Goal: Task Accomplishment & Management: Manage account settings

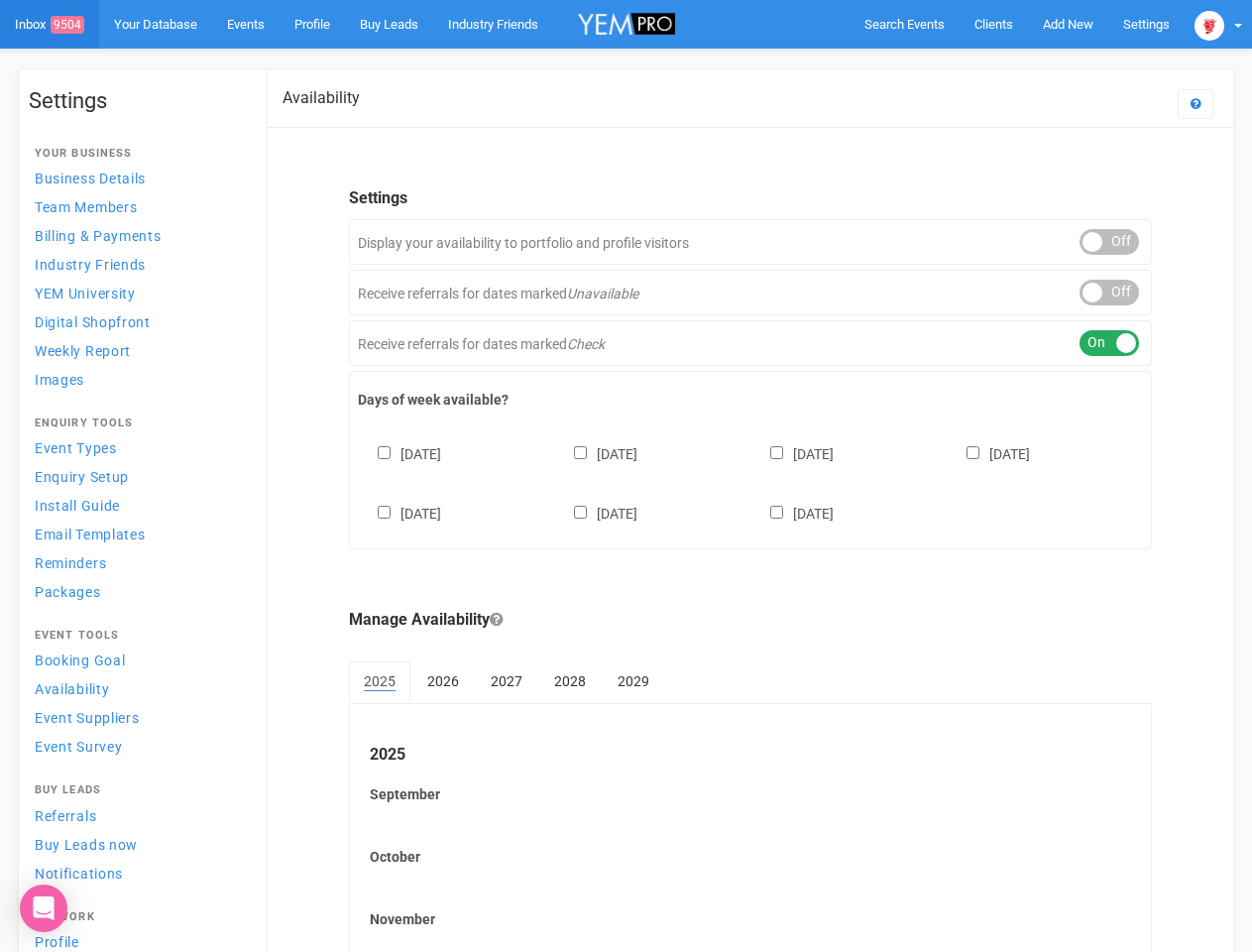
click at [626, 476] on div "[DATE] [DATE] [DATE] [DATE] [DATE] [DATE] [DATE]" at bounding box center [750, 473] width 785 height 119
click at [904, 24] on span "Search Events" at bounding box center [905, 24] width 80 height 15
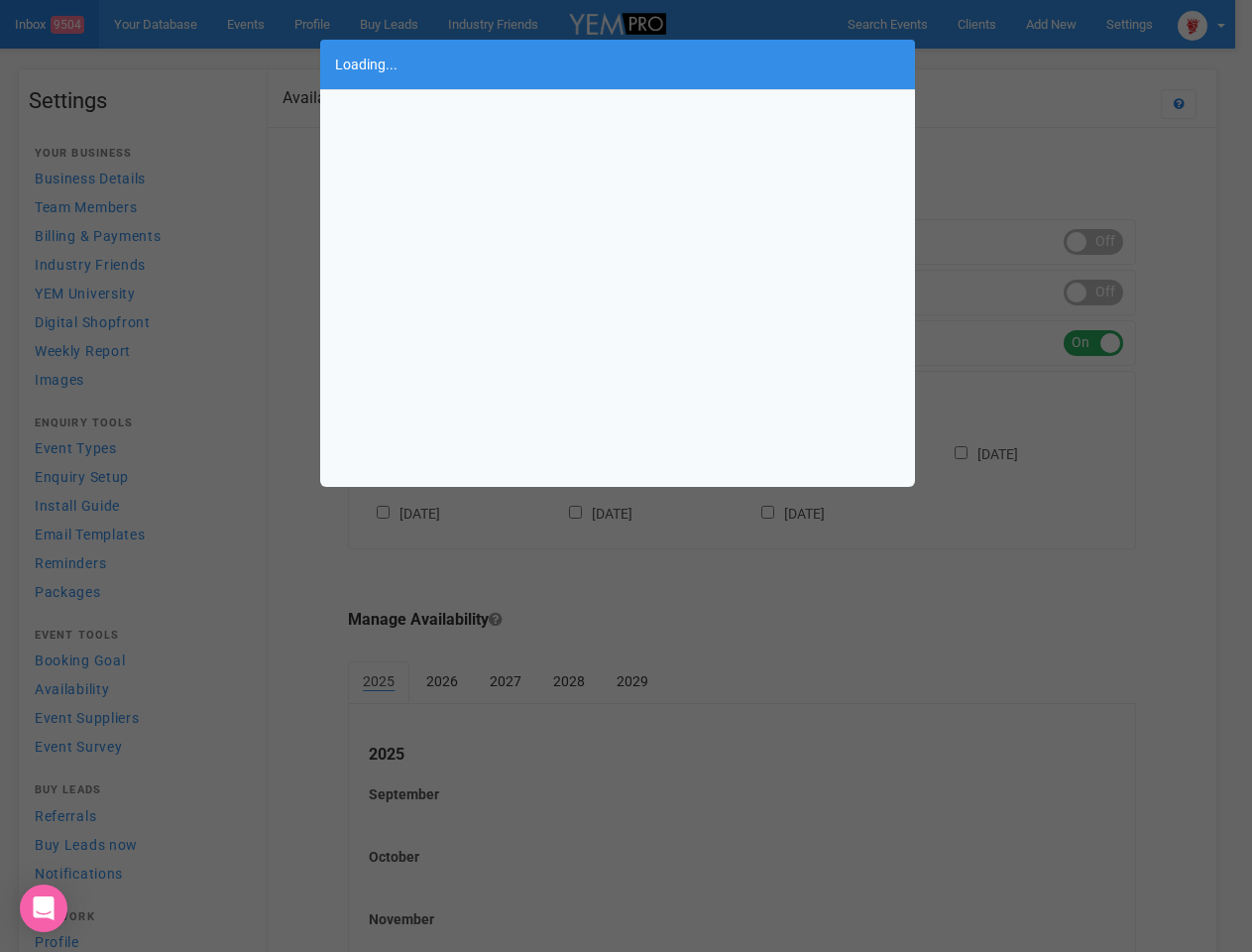
click at [1068, 24] on div "Loading..." at bounding box center [626, 476] width 1252 height 952
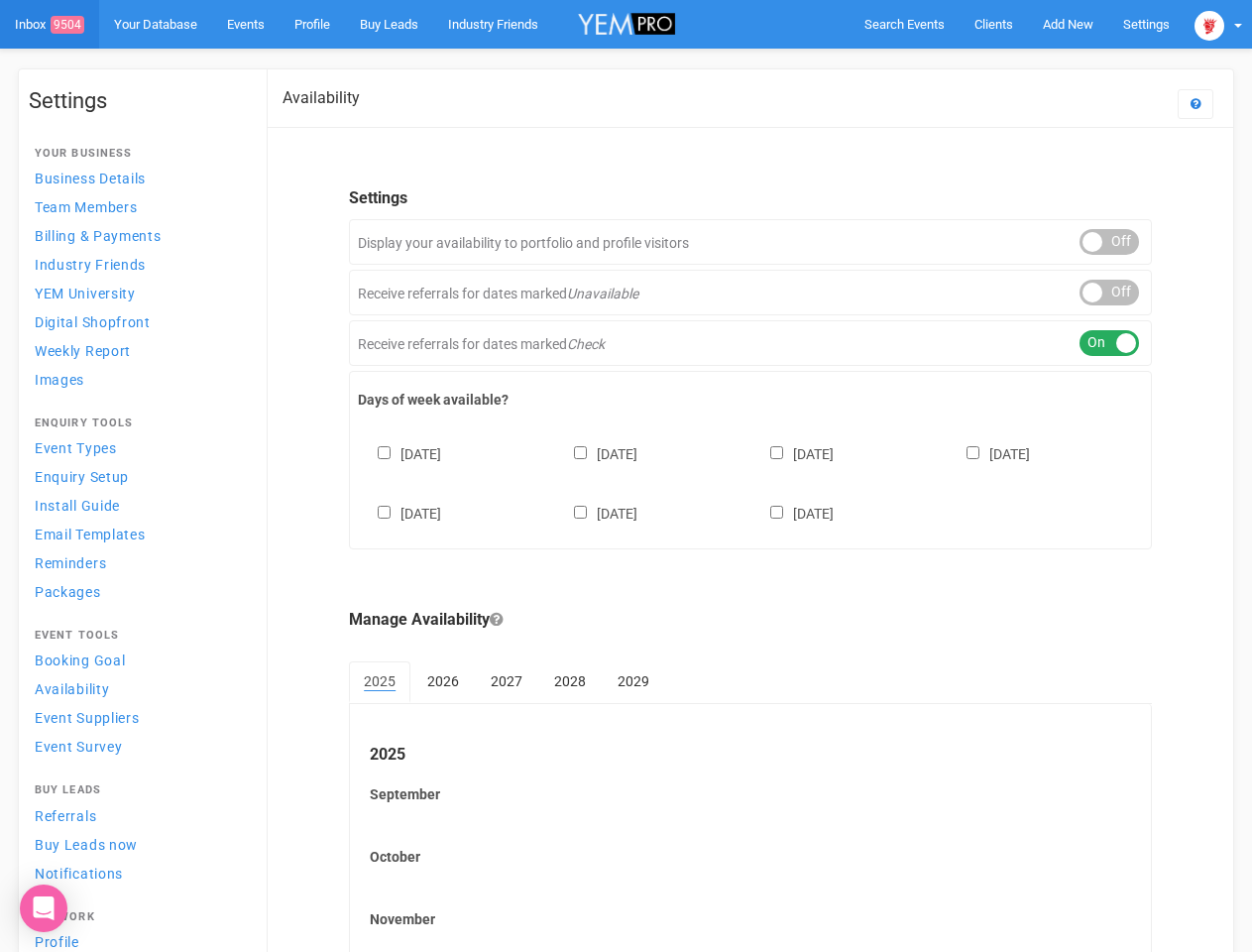
click at [1022, 63] on body "Search Events Clients Add New New Client New Event New Enquiry Settings [GEOGRA…" at bounding box center [626, 573] width 1252 height 1147
click at [1218, 24] on img at bounding box center [1210, 26] width 30 height 30
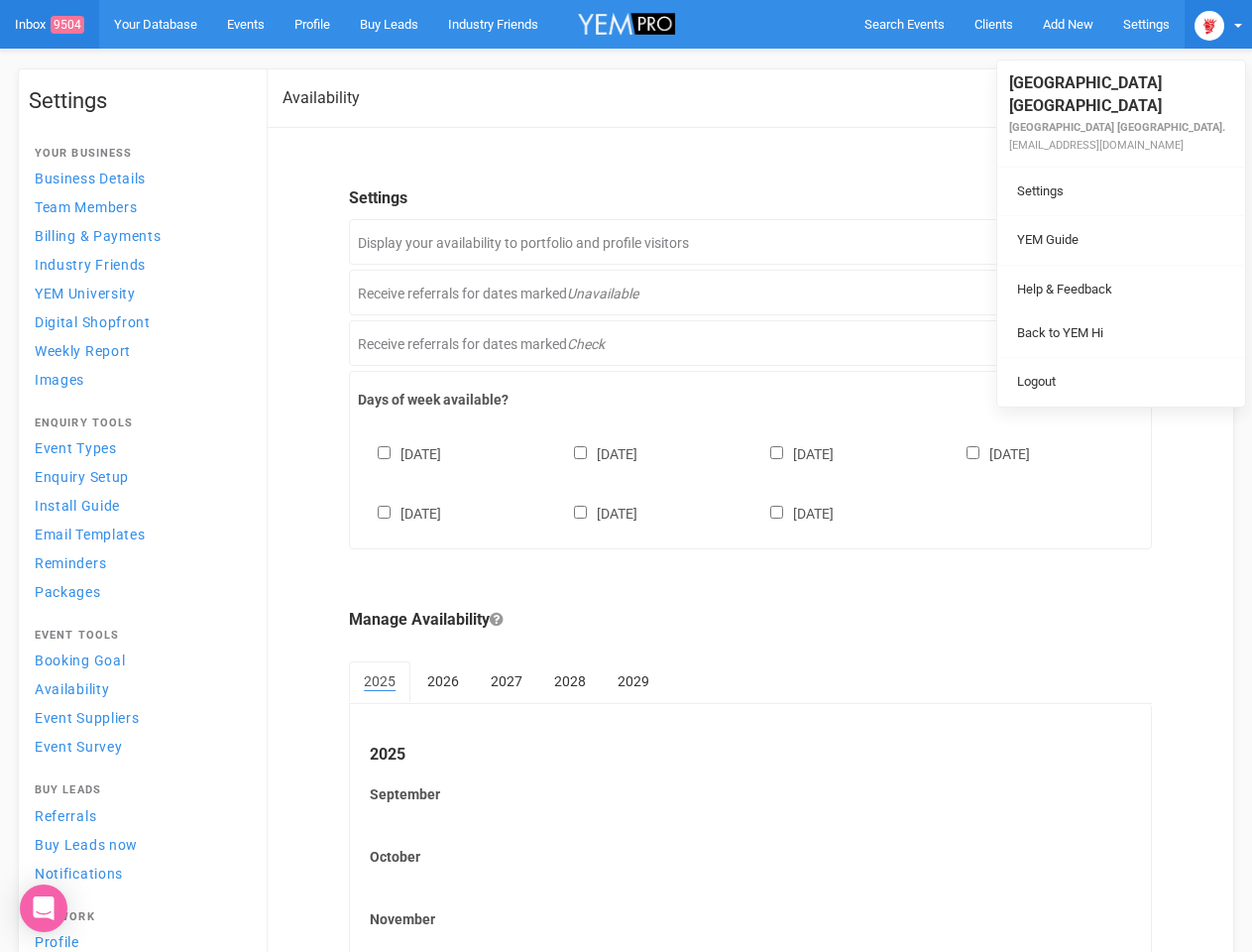
click at [1109, 265] on li at bounding box center [1121, 265] width 248 height 1
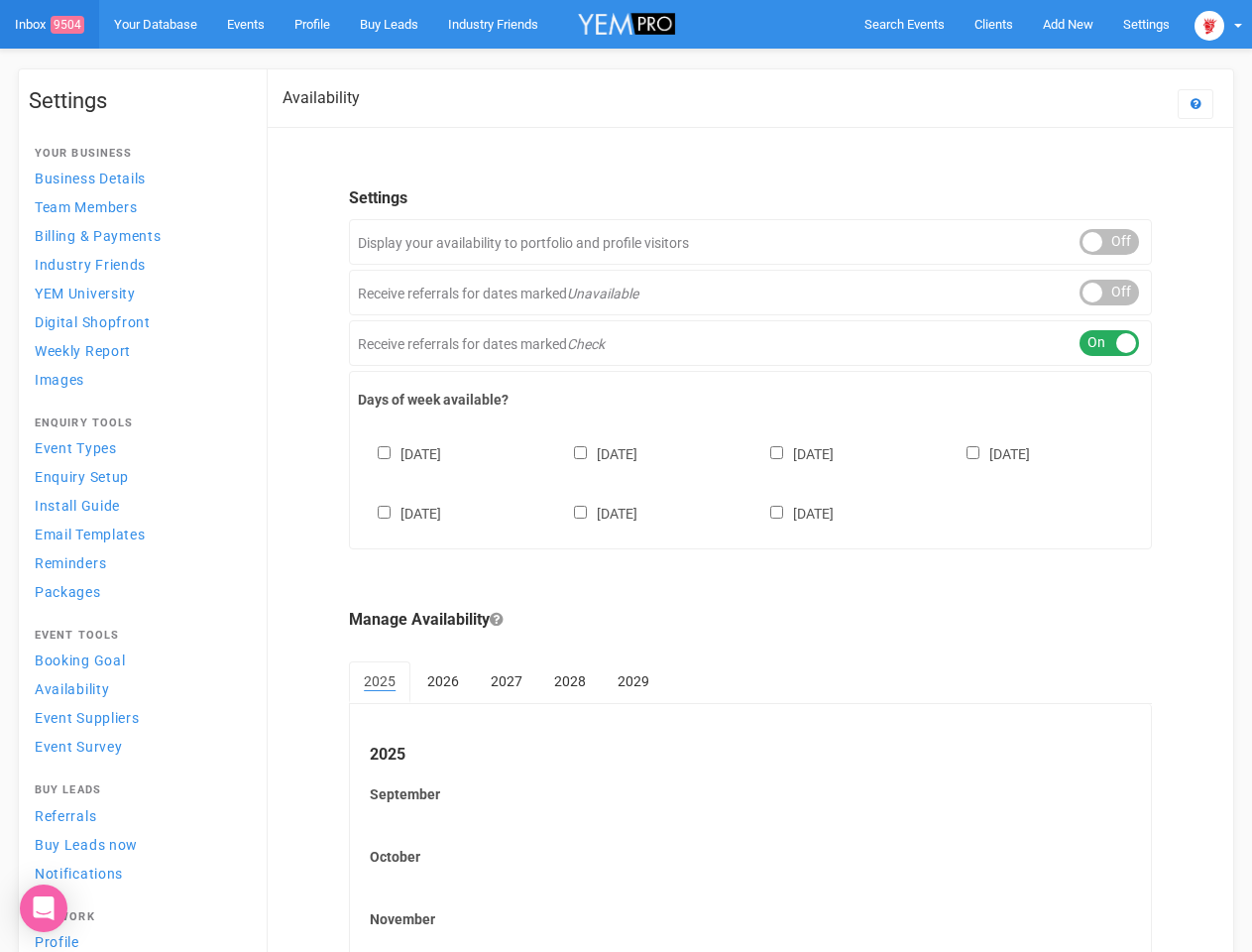
click at [1109, 293] on link "Back to YEM Hi" at bounding box center [1121, 312] width 238 height 39
click at [1109, 343] on link "Logout" at bounding box center [1121, 361] width 238 height 39
click at [751, 481] on div "[DATE] [DATE] [DATE] [DATE] [DATE] [DATE] [DATE]" at bounding box center [750, 473] width 785 height 119
